Goal: Task Accomplishment & Management: Complete application form

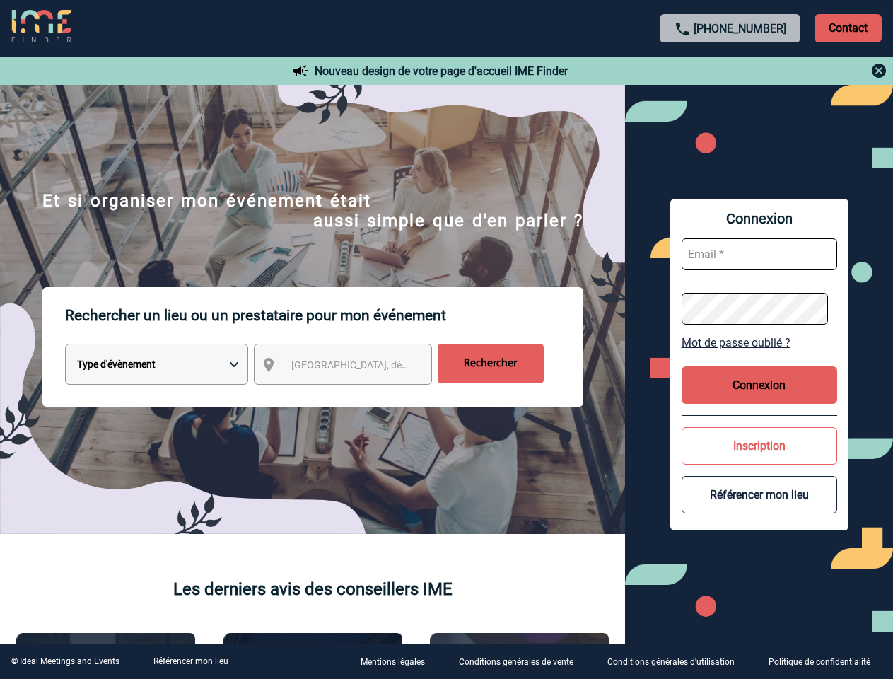
click at [446, 339] on p "Rechercher un lieu ou un prestataire pour mon événement" at bounding box center [324, 315] width 518 height 57
click at [848, 28] on p "Contact" at bounding box center [847, 28] width 67 height 28
click at [730, 71] on div at bounding box center [730, 70] width 315 height 17
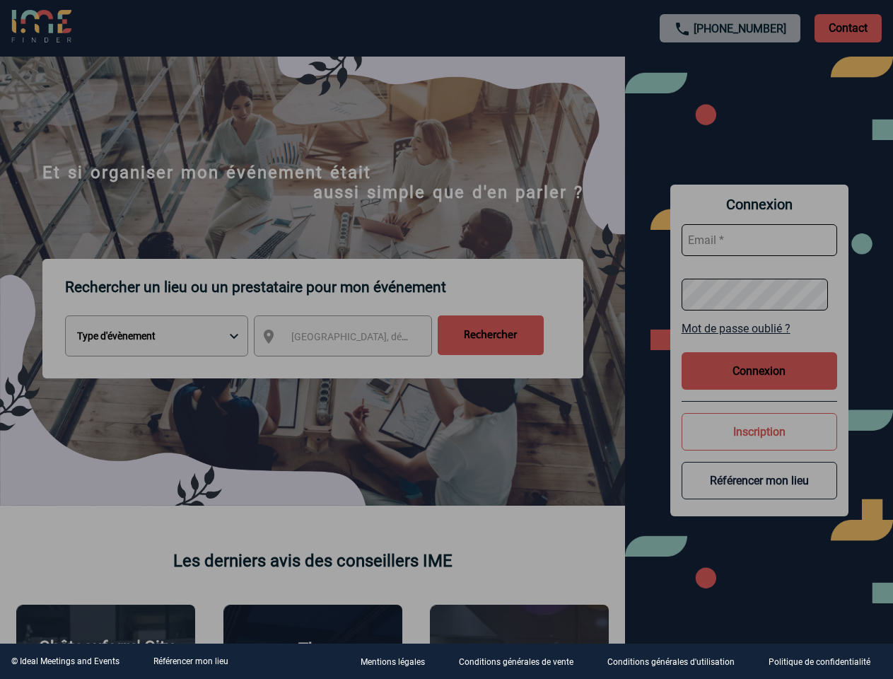
click at [356, 367] on div at bounding box center [446, 339] width 893 height 679
click at [759, 342] on div at bounding box center [446, 339] width 893 height 679
click at [759, 385] on div at bounding box center [446, 339] width 893 height 679
click at [759, 445] on div at bounding box center [446, 339] width 893 height 679
click at [759, 494] on div at bounding box center [446, 339] width 893 height 679
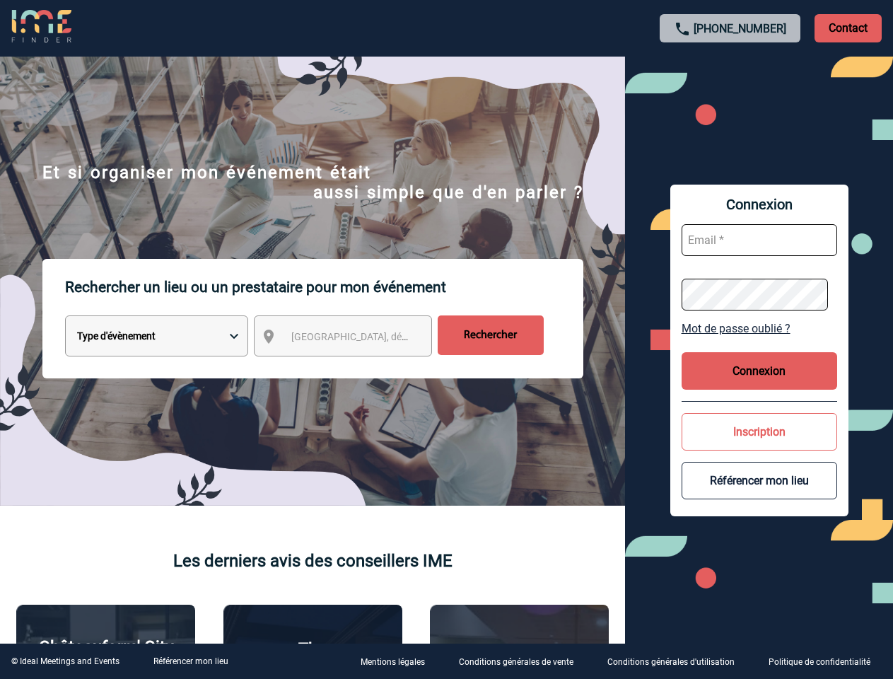
click at [190, 661] on link "Référencer mon lieu" at bounding box center [190, 661] width 75 height 10
